Goal: Book appointment/travel/reservation

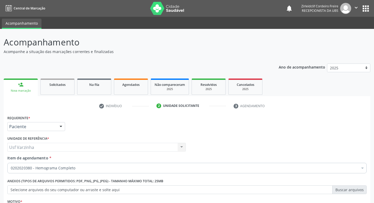
scroll to position [57, 0]
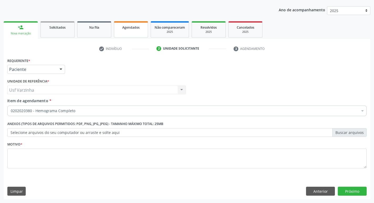
click at [136, 34] on link "Agendados" at bounding box center [131, 29] width 34 height 16
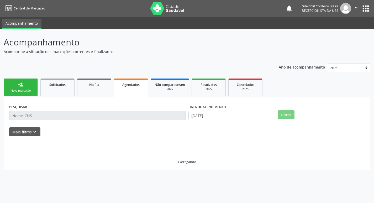
scroll to position [0, 0]
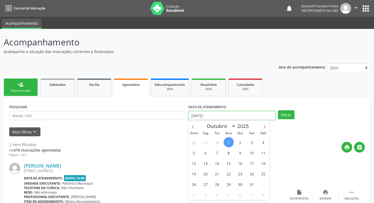
click at [214, 117] on input "[DATE]" at bounding box center [231, 115] width 87 height 9
click at [207, 154] on span "6" at bounding box center [205, 152] width 10 height 10
type input "[DATE]"
click at [207, 153] on span "6" at bounding box center [205, 152] width 10 height 10
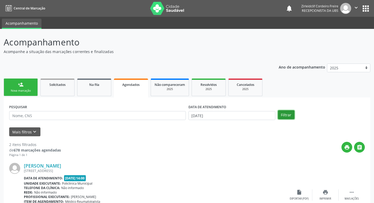
click at [285, 116] on button "Filtrar" at bounding box center [286, 114] width 17 height 9
click at [28, 88] on link "person_add Nova marcação" at bounding box center [21, 87] width 34 height 18
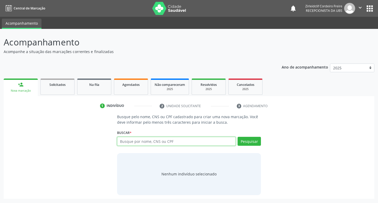
click at [122, 141] on input "text" at bounding box center [176, 141] width 119 height 9
type input "[PERSON_NAME]"
click at [252, 143] on button "Pesquisar" at bounding box center [248, 141] width 23 height 9
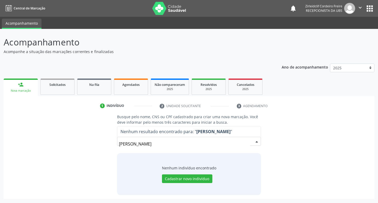
click at [145, 144] on input "[PERSON_NAME]" at bounding box center [184, 144] width 131 height 10
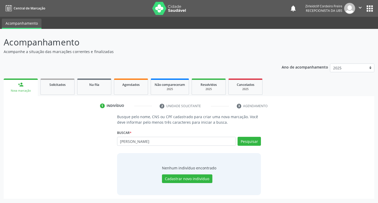
click at [140, 141] on input "[PERSON_NAME]" at bounding box center [176, 141] width 119 height 9
type input "[PERSON_NAME] sa [GEOGRAPHIC_DATA]"
click at [244, 140] on button "Pesquisar" at bounding box center [248, 141] width 23 height 9
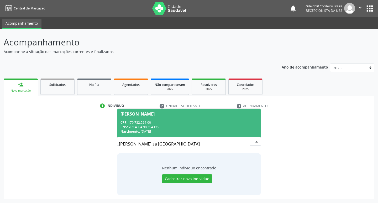
click at [191, 121] on div "CPF: 179.782.524-00" at bounding box center [188, 122] width 137 height 4
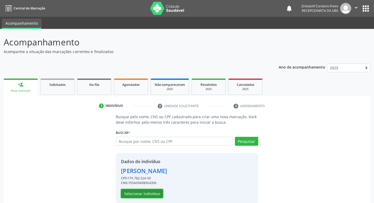
click at [143, 194] on button "Selecionar indivíduo" at bounding box center [142, 193] width 42 height 9
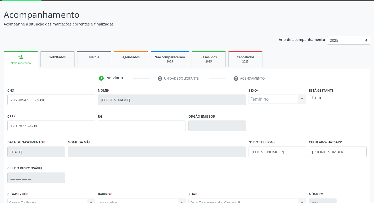
scroll to position [52, 0]
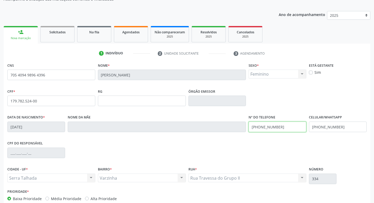
click at [284, 128] on input "[PHONE_NUMBER]" at bounding box center [278, 127] width 58 height 10
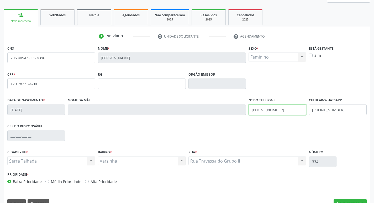
scroll to position [79, 0]
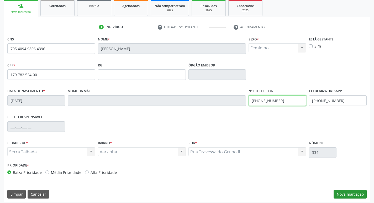
type input "[PHONE_NUMBER]"
click at [350, 193] on button "Nova marcação" at bounding box center [350, 194] width 33 height 9
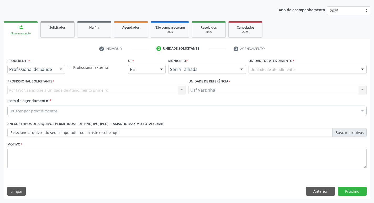
scroll to position [57, 0]
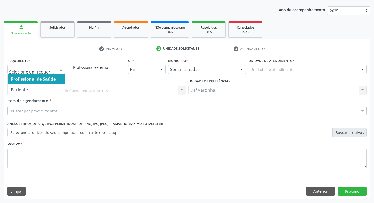
click at [62, 69] on div at bounding box center [61, 69] width 8 height 9
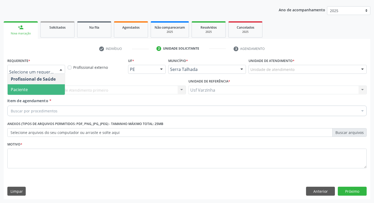
click at [36, 88] on span "Paciente" at bounding box center [36, 89] width 57 height 10
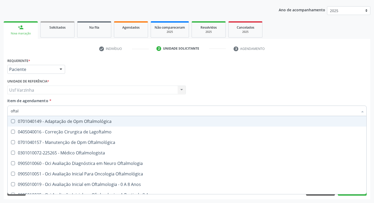
type input "oftalm"
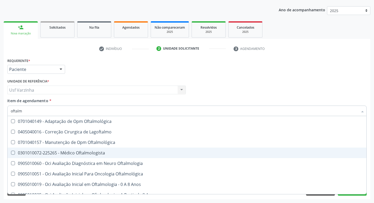
click at [70, 154] on div "0301010072-225265 - Médico Oftalmologista" at bounding box center [187, 153] width 352 height 4
checkbox Oftalmologista "true"
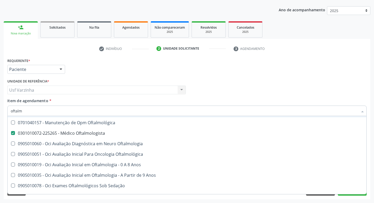
scroll to position [79, 0]
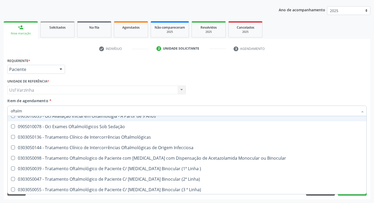
click at [60, 67] on div at bounding box center [61, 69] width 8 height 9
checkbox Lagoftalmo "true"
checkbox Oftalmologista "false"
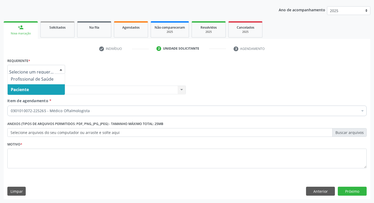
scroll to position [0, 0]
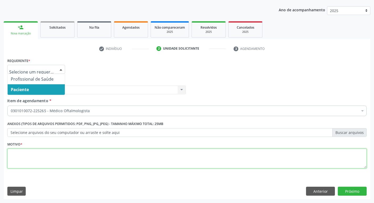
click at [8, 153] on textarea at bounding box center [186, 159] width 359 height 20
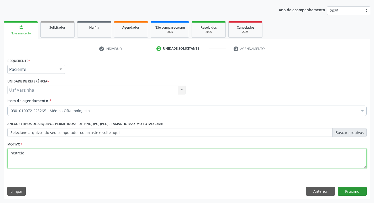
type textarea "rastreio"
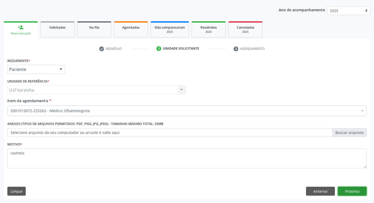
click at [351, 194] on button "Próximo" at bounding box center [352, 191] width 29 height 9
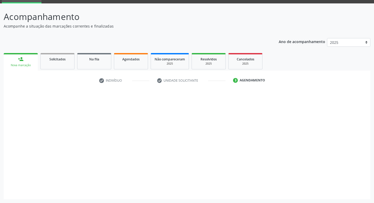
scroll to position [25, 0]
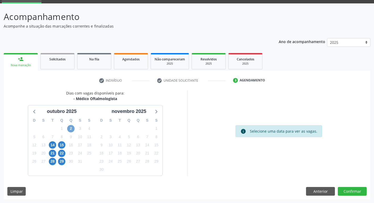
click at [72, 128] on span "2" at bounding box center [70, 128] width 7 height 7
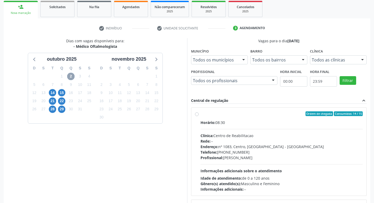
scroll to position [78, 0]
click at [200, 113] on label "Ordem de chegada Consumidos: 14 / 15 Horário: 08:30 Clínica: Centro de Reabilit…" at bounding box center [281, 151] width 162 height 81
click at [197, 113] on input "Ordem de chegada Consumidos: 14 / 15 Horário: 08:30 Clínica: Centro de Reabilit…" at bounding box center [197, 113] width 4 height 5
radio input "true"
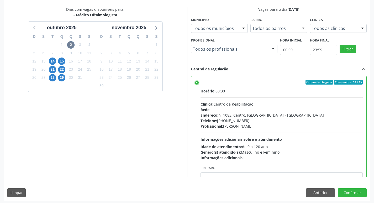
scroll to position [111, 0]
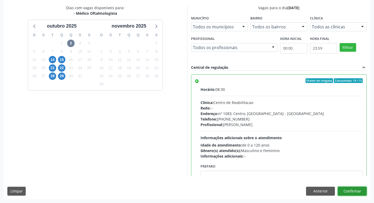
click at [347, 191] on button "Confirmar" at bounding box center [352, 191] width 29 height 9
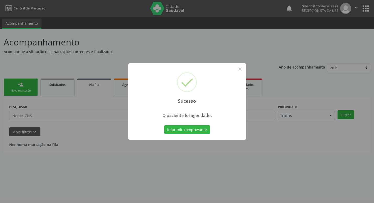
scroll to position [0, 0]
click at [244, 68] on button "×" at bounding box center [241, 69] width 9 height 9
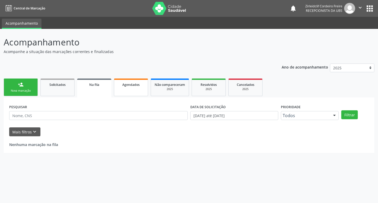
click at [134, 88] on link "Agendados" at bounding box center [131, 87] width 34 height 18
select select "9"
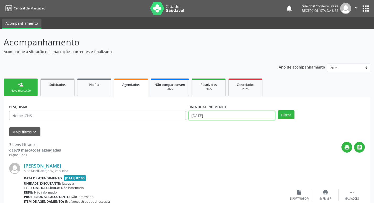
click at [203, 113] on input "[DATE]" at bounding box center [231, 115] width 87 height 9
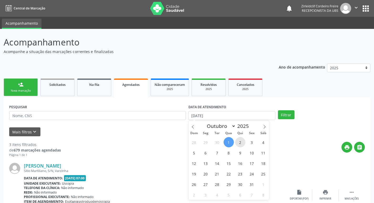
click at [241, 141] on span "2" at bounding box center [240, 142] width 10 height 10
type input "[DATE]"
click at [242, 142] on span "2" at bounding box center [240, 142] width 10 height 10
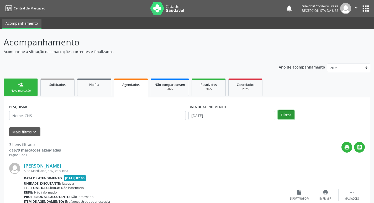
click at [282, 115] on button "Filtrar" at bounding box center [286, 114] width 17 height 9
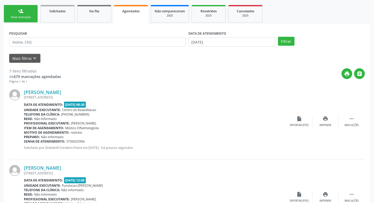
scroll to position [79, 0]
